Goal: Use online tool/utility: Utilize a website feature to perform a specific function

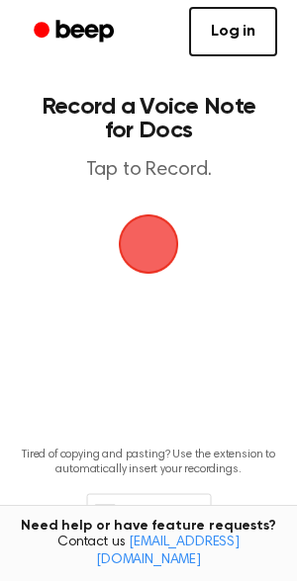
click at [127, 253] on span "button" at bounding box center [148, 244] width 111 height 111
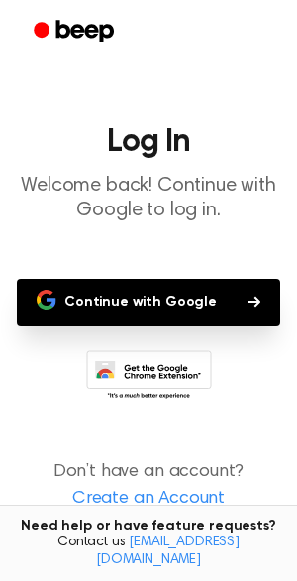
click at [129, 297] on button "Continue with Google" at bounding box center [148, 302] width 263 height 47
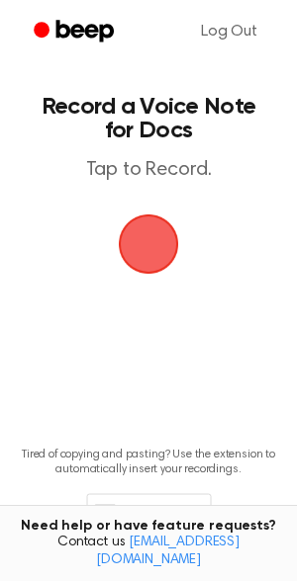
click at [188, 221] on span "button" at bounding box center [149, 245] width 100 height 100
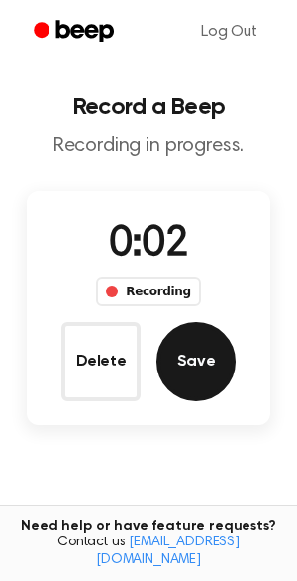
click at [167, 356] on button "Save" at bounding box center [195, 361] width 79 height 79
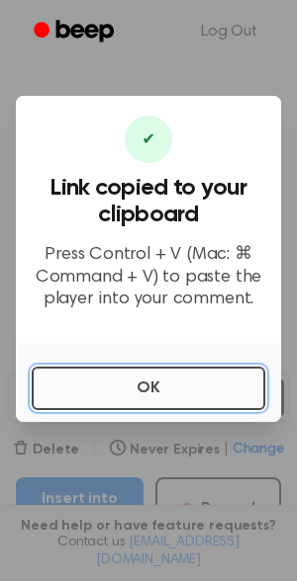
click at [138, 393] on button "OK" at bounding box center [148, 388] width 233 height 43
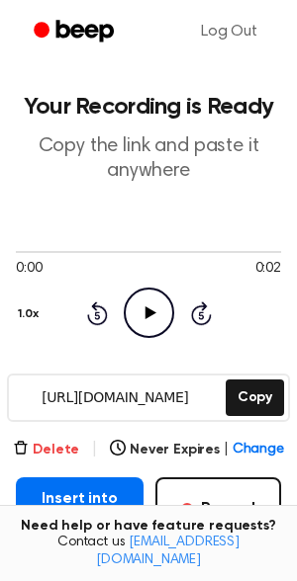
click at [62, 449] on button "Delete" at bounding box center [46, 450] width 66 height 21
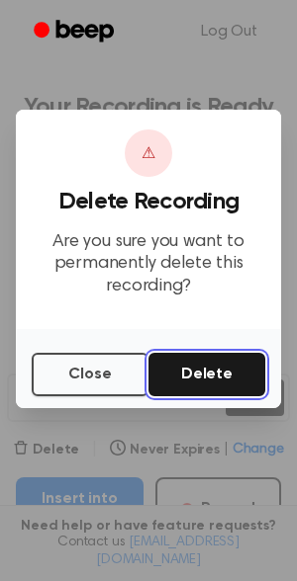
click at [188, 361] on button "Delete" at bounding box center [206, 374] width 117 height 43
